Goal: Task Accomplishment & Management: Complete application form

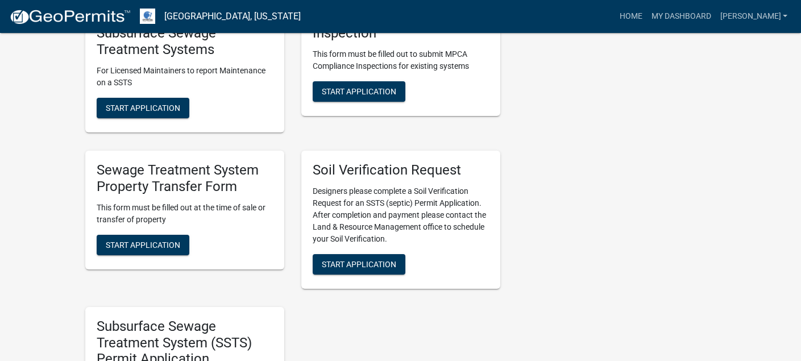
scroll to position [569, 0]
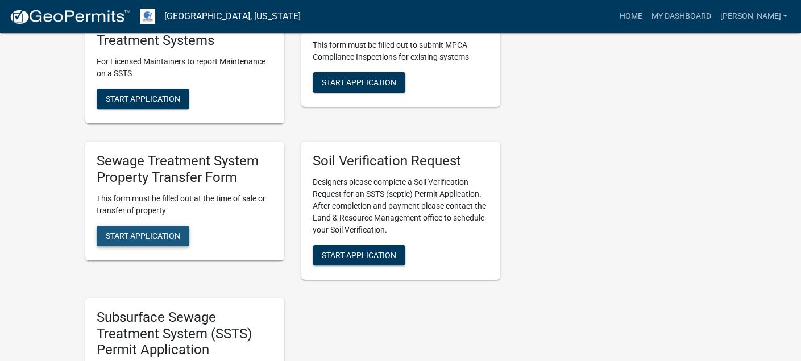
click at [132, 237] on span "Start Application" at bounding box center [143, 235] width 74 height 9
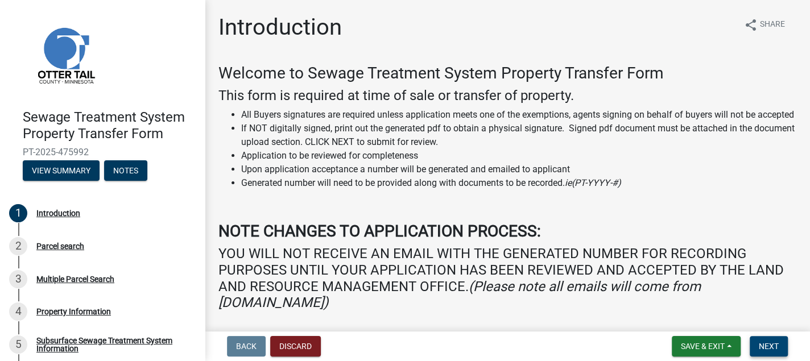
click at [769, 341] on button "Next" at bounding box center [768, 346] width 38 height 20
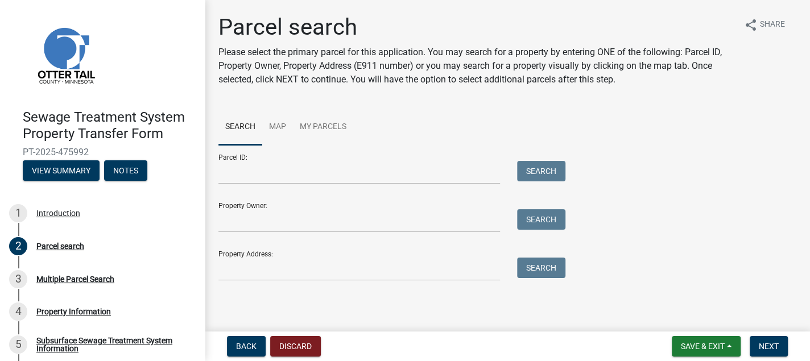
click at [216, 169] on div at bounding box center [359, 172] width 299 height 23
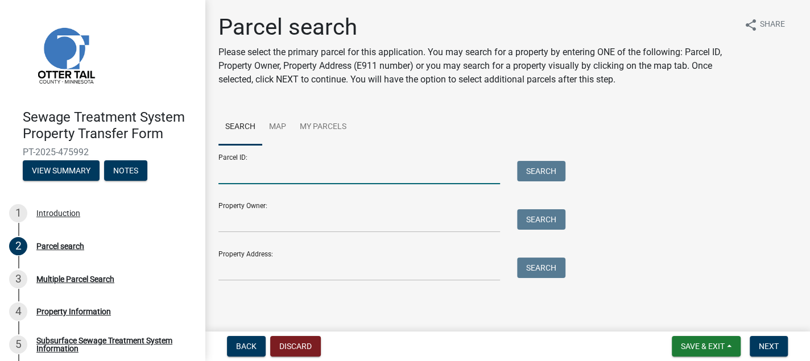
click at [240, 182] on input "Parcel ID:" at bounding box center [358, 172] width 281 height 23
type input "77000150016001"
click at [536, 175] on button "Search" at bounding box center [541, 171] width 48 height 20
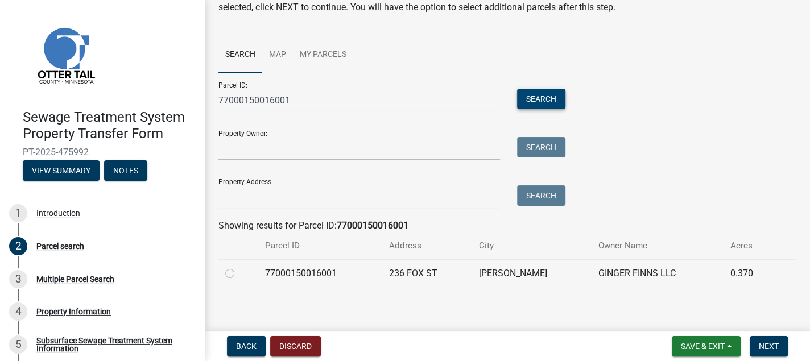
scroll to position [76, 0]
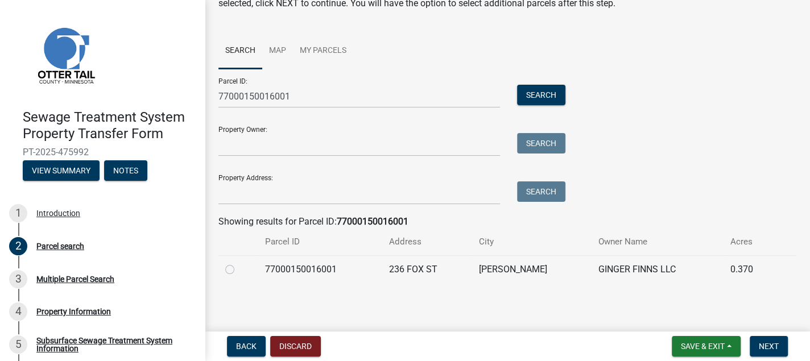
click at [239, 263] on label at bounding box center [239, 263] width 0 height 0
click at [239, 270] on input "radio" at bounding box center [242, 266] width 7 height 7
radio input "true"
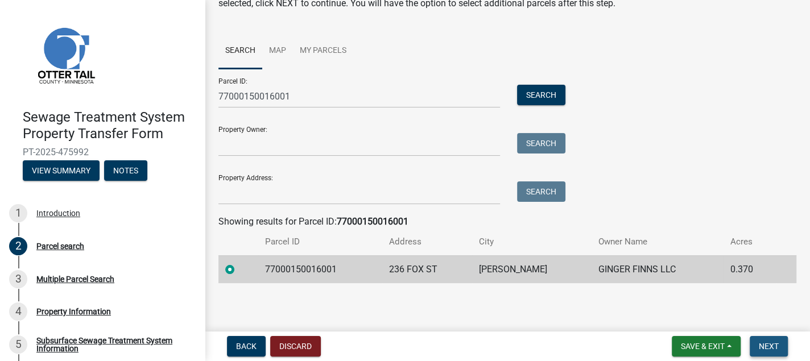
click at [771, 342] on span "Next" at bounding box center [769, 346] width 20 height 9
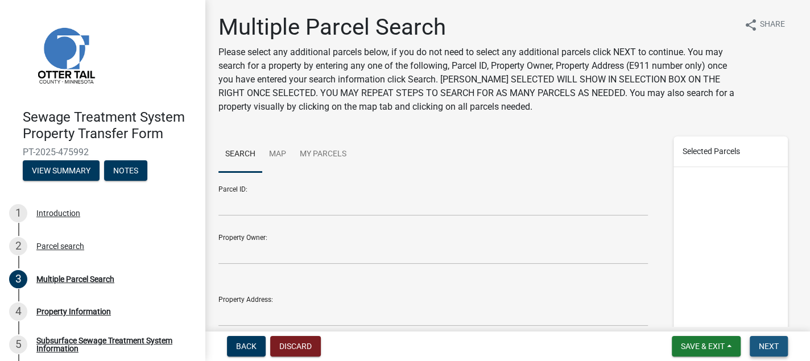
click at [765, 345] on span "Next" at bounding box center [769, 346] width 20 height 9
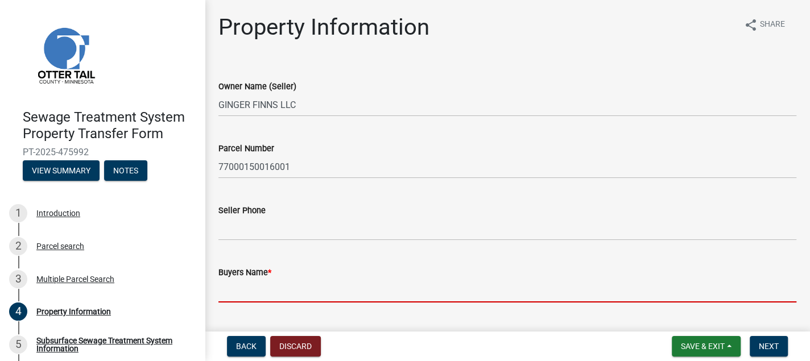
click at [222, 291] on input "Buyers Name *" at bounding box center [507, 290] width 578 height 23
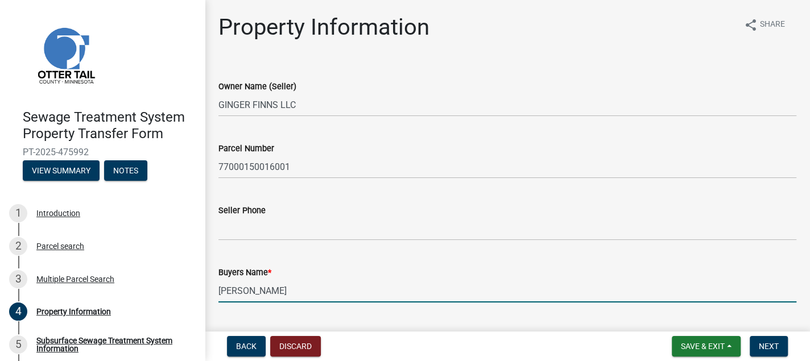
click at [247, 292] on input "[PERSON_NAME]" at bounding box center [507, 290] width 578 height 23
click at [315, 291] on input "[PERSON_NAME]" at bounding box center [507, 290] width 578 height 23
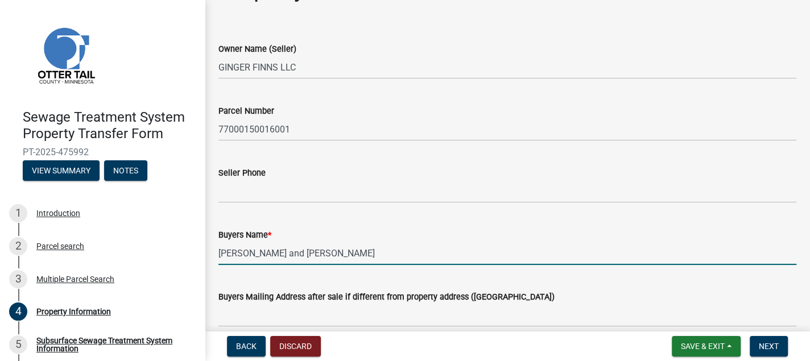
scroll to position [57, 0]
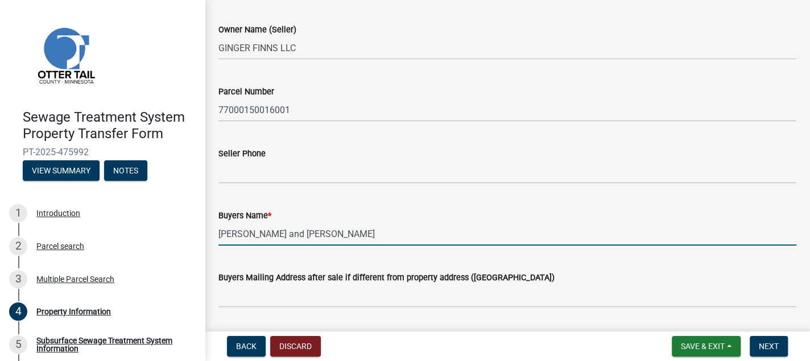
type input "[PERSON_NAME] and [PERSON_NAME]"
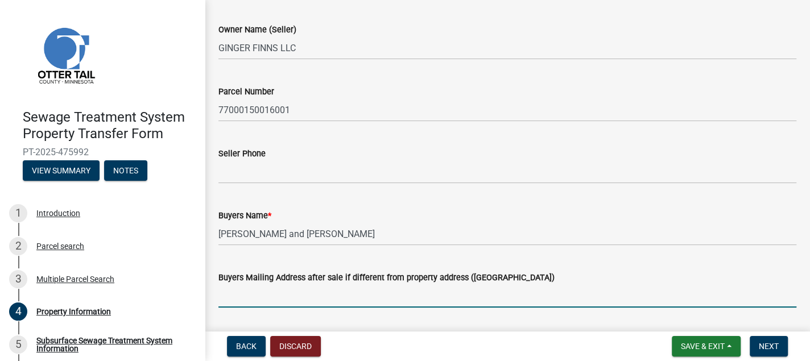
click at [226, 294] on input "Buyers Mailing Address after sale if different from property address ([GEOGRAPH…" at bounding box center [507, 295] width 578 height 23
type input "[STREET_ADDRESS]"
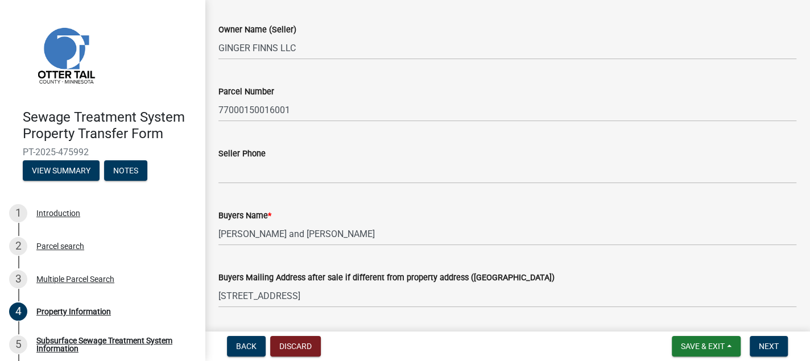
scroll to position [251, 0]
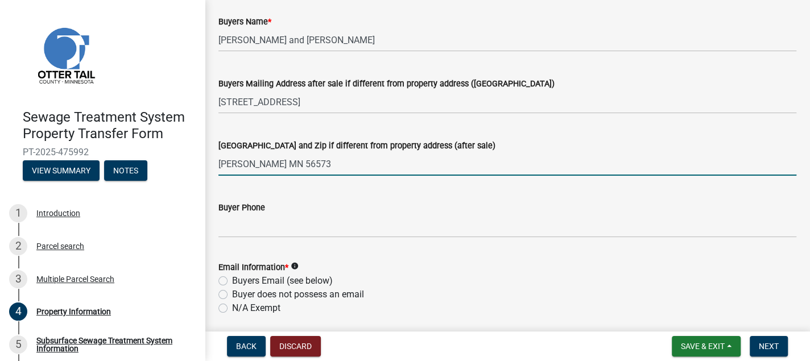
type input "[PERSON_NAME] MN 56573"
click at [232, 307] on label "N/A Exempt" at bounding box center [256, 308] width 48 height 14
click at [232, 307] on input "N/A Exempt" at bounding box center [235, 304] width 7 height 7
radio input "true"
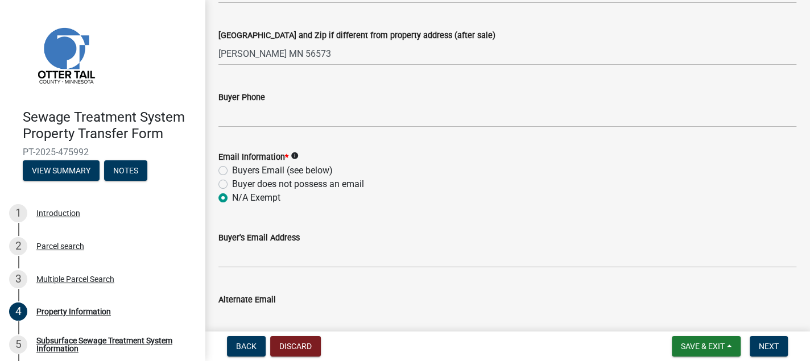
scroll to position [365, 0]
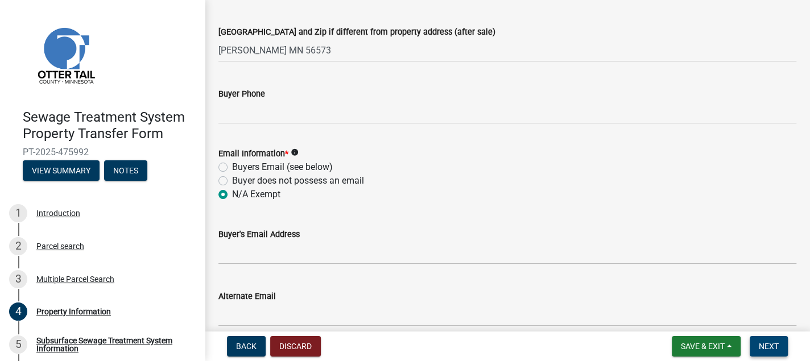
click at [765, 345] on span "Next" at bounding box center [769, 346] width 20 height 9
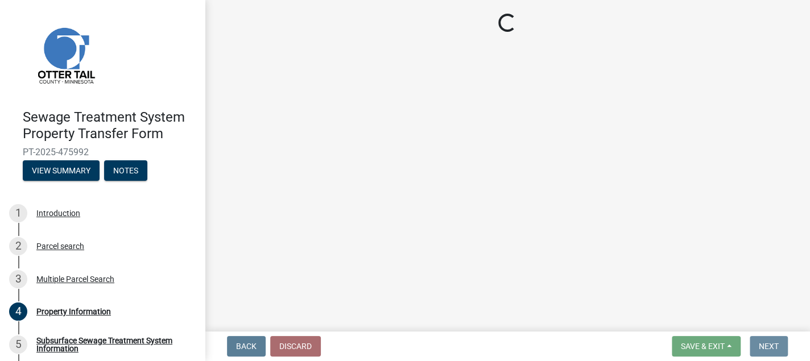
scroll to position [0, 0]
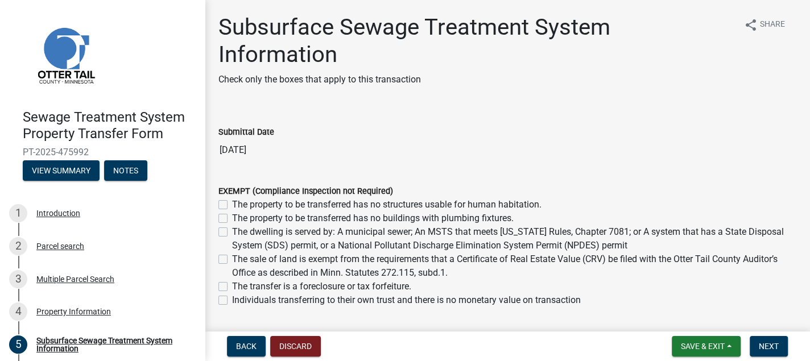
click at [232, 233] on label "The dwelling is served by: A municipal sewer; An MSTS that meets [US_STATE] Rul…" at bounding box center [514, 238] width 564 height 27
click at [232, 233] on input "The dwelling is served by: A municipal sewer; An MSTS that meets [US_STATE] Rul…" at bounding box center [235, 228] width 7 height 7
checkbox input "true"
checkbox input "false"
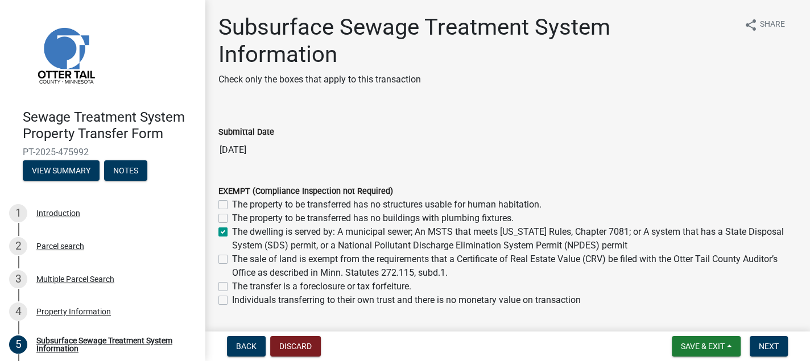
checkbox input "true"
checkbox input "false"
click at [770, 349] on span "Next" at bounding box center [769, 346] width 20 height 9
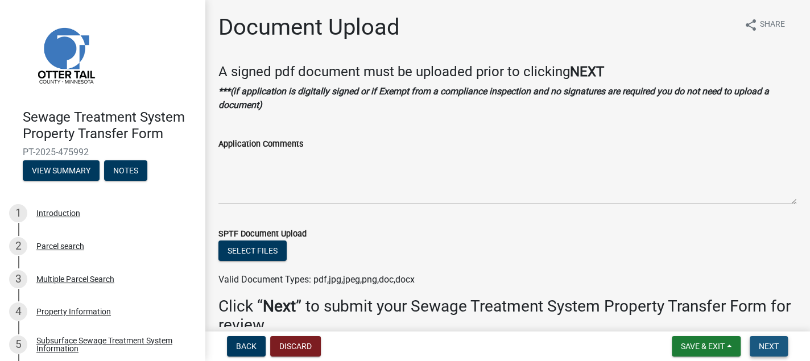
click at [770, 349] on span "Next" at bounding box center [769, 346] width 20 height 9
